Goal: Task Accomplishment & Management: Use online tool/utility

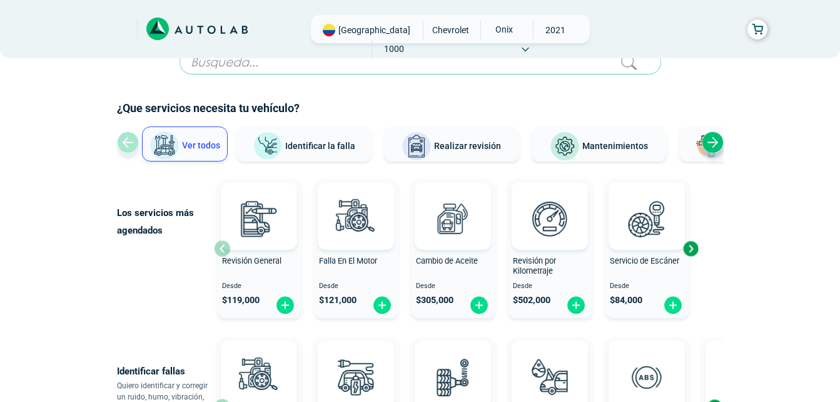
scroll to position [25, 0]
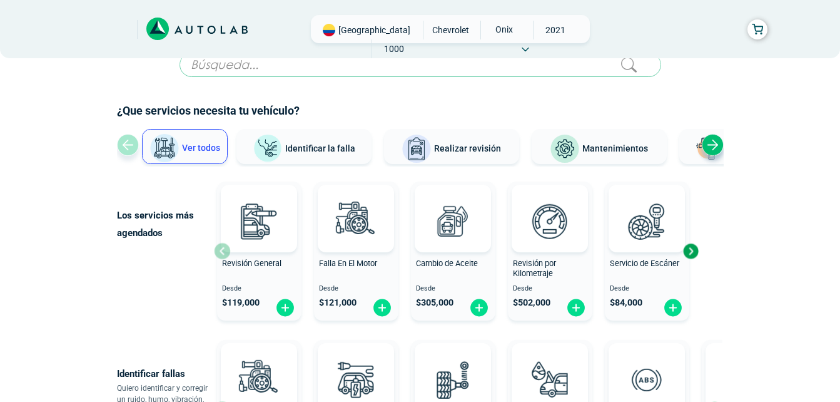
click at [620, 145] on span "Mantenimientos" at bounding box center [616, 148] width 66 height 10
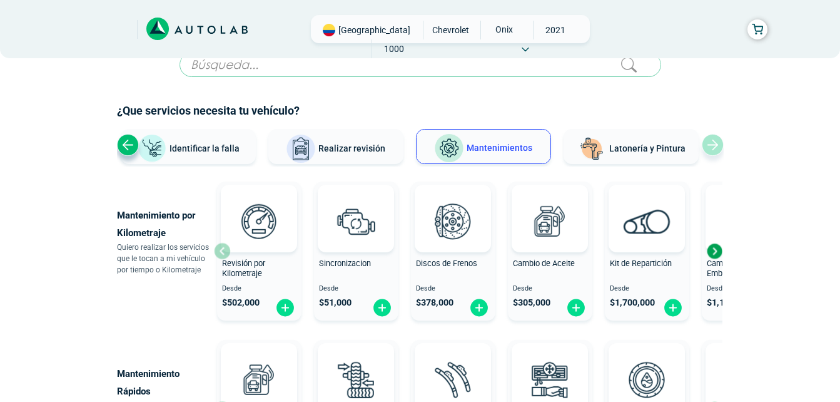
click at [723, 252] on div "Mantenimiento por Kilometraje Quiero realizar los servicios que le tocan a mi v…" at bounding box center [420, 250] width 607 height 149
click at [712, 251] on div "Next slide" at bounding box center [714, 251] width 19 height 19
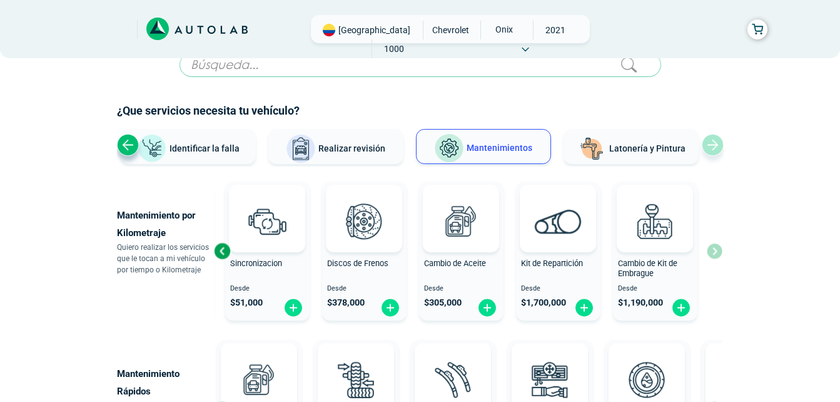
click at [712, 251] on div "Revisión por Kilometraje Desde $ 502,000 Sincronizacion Desde $ 51,000 Discos d…" at bounding box center [468, 250] width 509 height 149
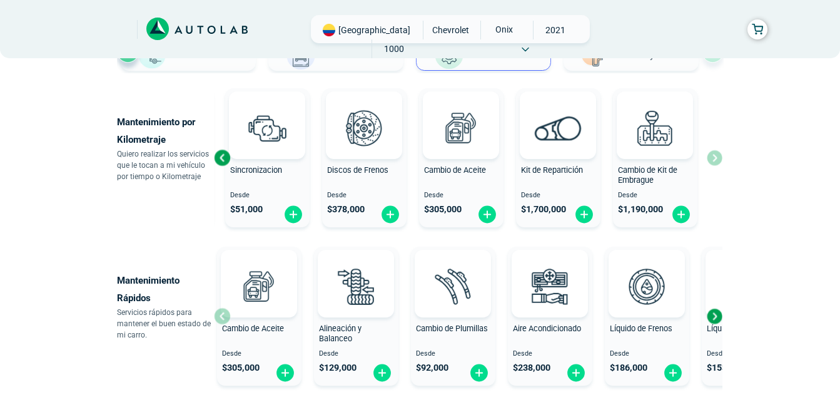
scroll to position [184, 0]
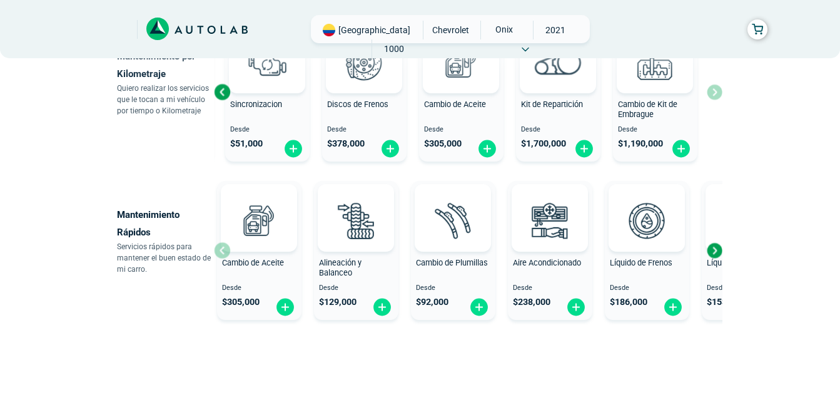
click at [713, 252] on div "Next slide" at bounding box center [714, 250] width 19 height 19
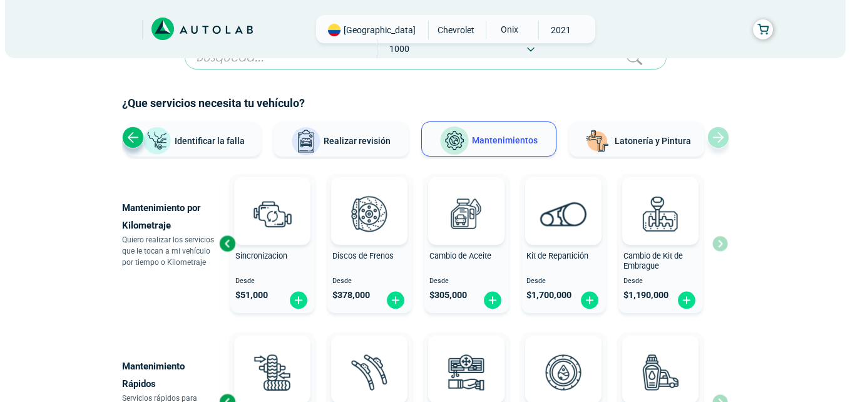
scroll to position [0, 0]
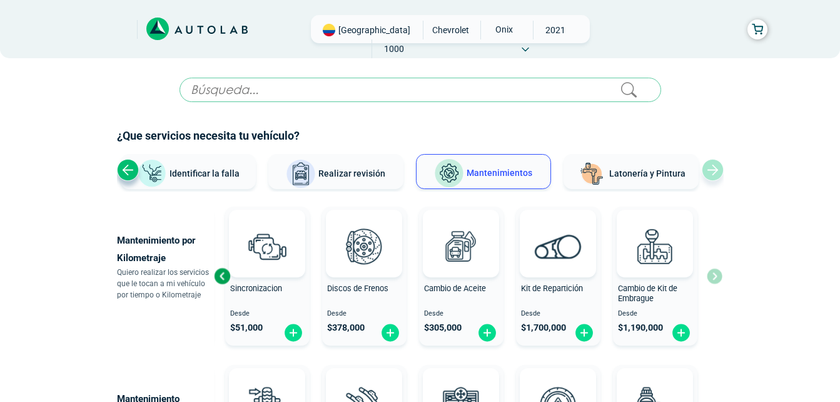
click at [226, 172] on span "Identificar la falla" at bounding box center [205, 173] width 70 height 10
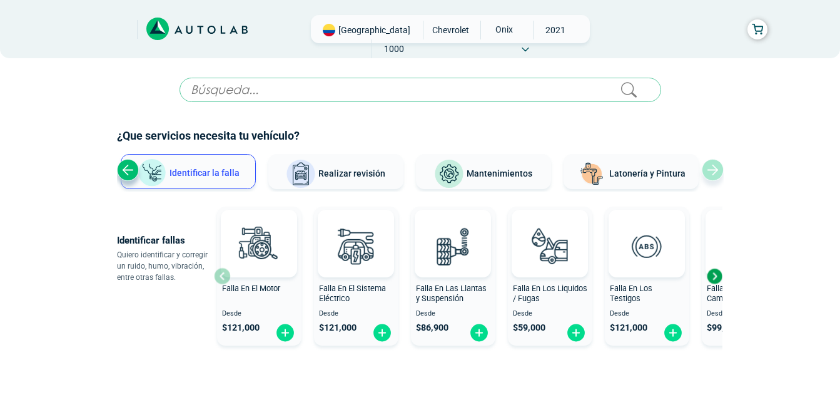
click at [715, 276] on div "Next slide" at bounding box center [714, 276] width 19 height 19
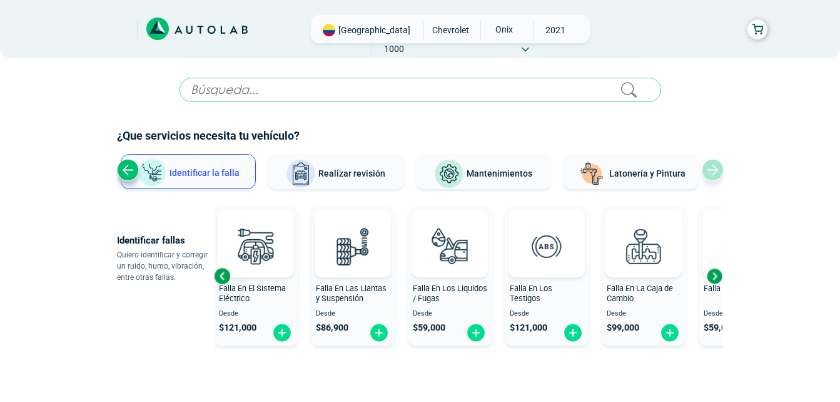
click at [715, 276] on div "Next slide" at bounding box center [714, 276] width 19 height 19
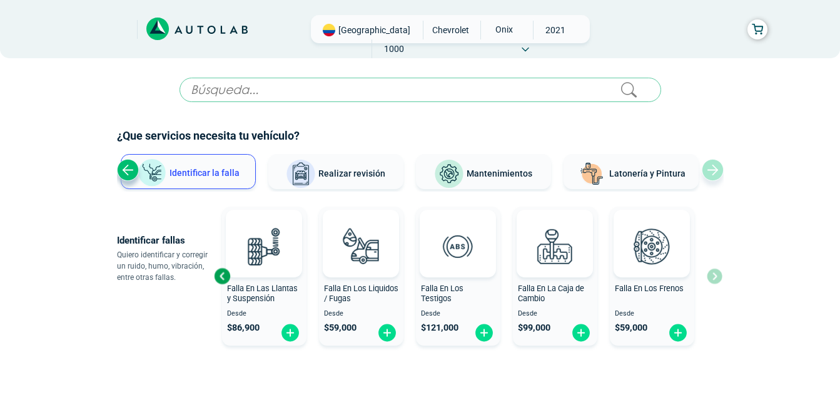
click at [715, 276] on div "Falla En El Motor Desde $ 121,000 Falla En El Sistema Eléctrico Desde $ 121,000…" at bounding box center [468, 276] width 509 height 149
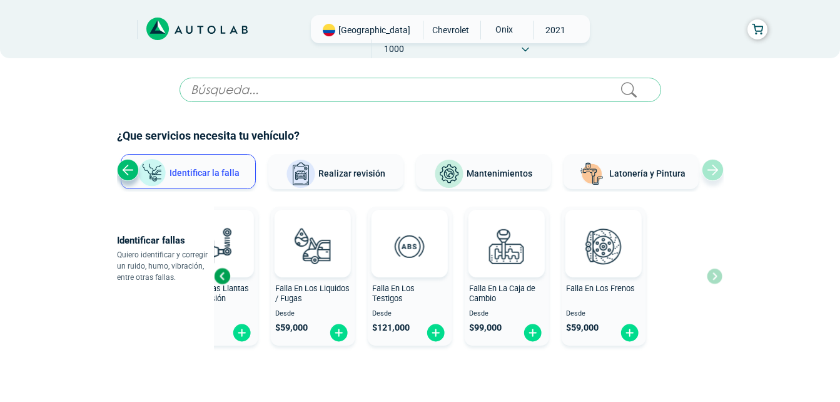
click at [609, 244] on div "Falla En El Motor Desde $ 121,000 Falla En El Sistema Eléctrico Desde $ 121,000…" at bounding box center [468, 276] width 509 height 149
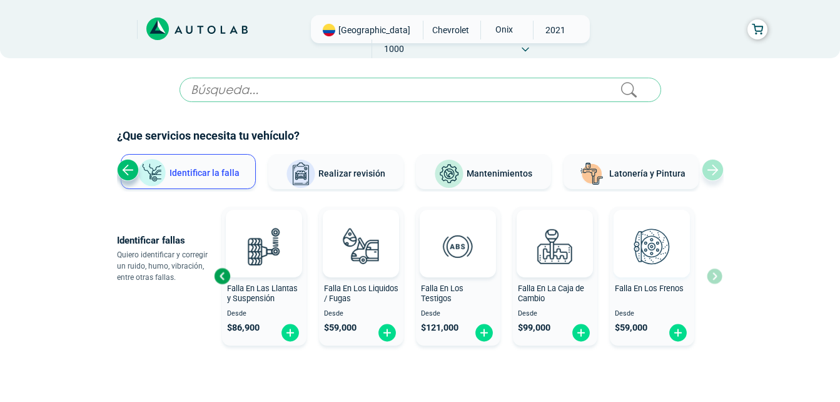
click at [609, 244] on div "Falla En El Motor Desde $ 121,000 Falla En El Sistema Eléctrico Desde $ 121,000…" at bounding box center [468, 276] width 509 height 149
click at [640, 258] on img at bounding box center [652, 245] width 55 height 55
